Goal: Navigation & Orientation: Find specific page/section

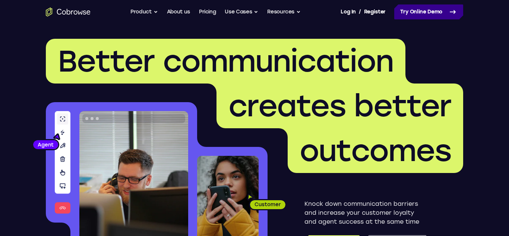
click at [448, 14] on icon at bounding box center [452, 11] width 9 height 9
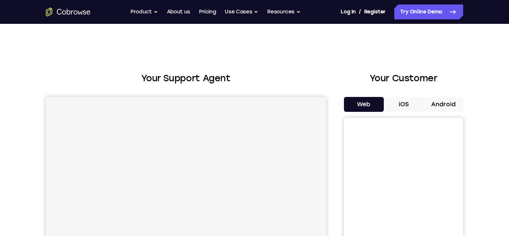
click at [452, 105] on button "Android" at bounding box center [443, 104] width 40 height 15
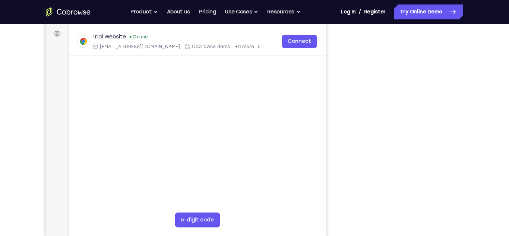
drag, startPoint x: 508, startPoint y: 64, endPoint x: 507, endPoint y: 96, distance: 32.4
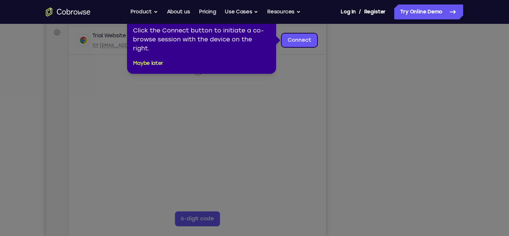
click at [401, 122] on icon at bounding box center [254, 118] width 509 height 236
click at [137, 63] on button "Maybe later" at bounding box center [148, 63] width 30 height 9
